Goal: Task Accomplishment & Management: Manage account settings

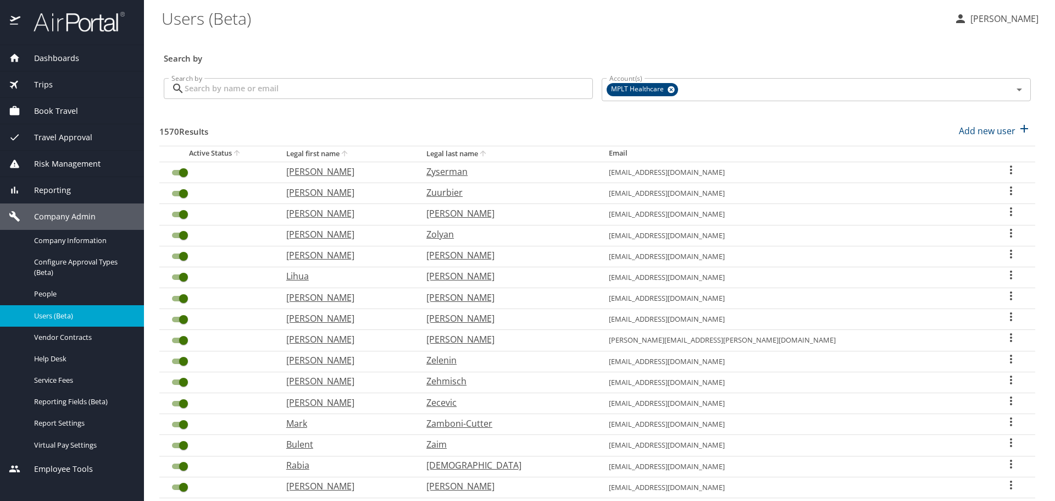
click at [389, 86] on input "Search by" at bounding box center [389, 88] width 408 height 21
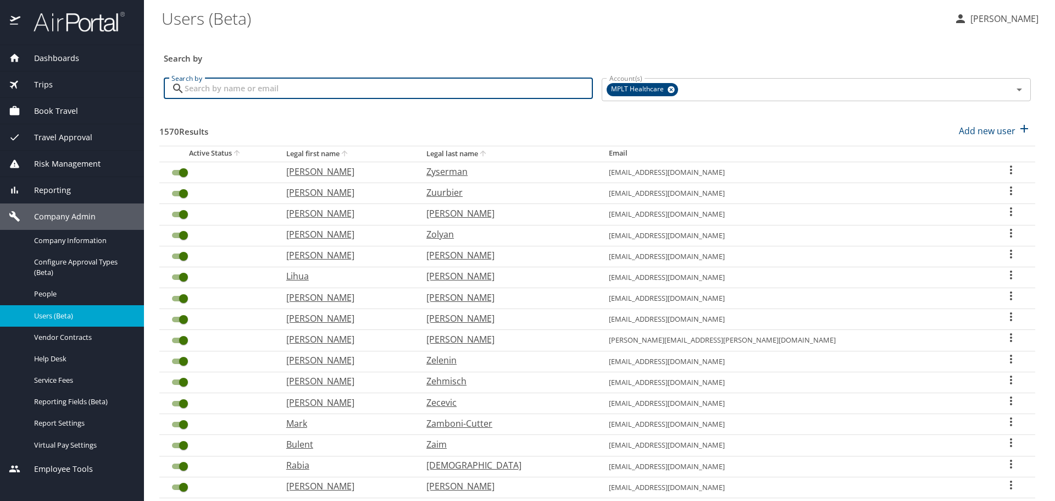
type input "g"
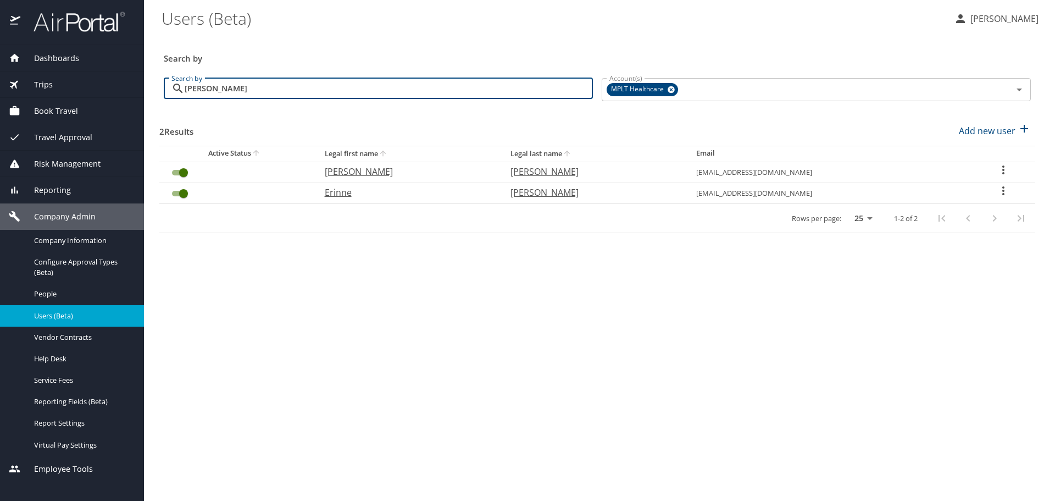
type input "[PERSON_NAME]"
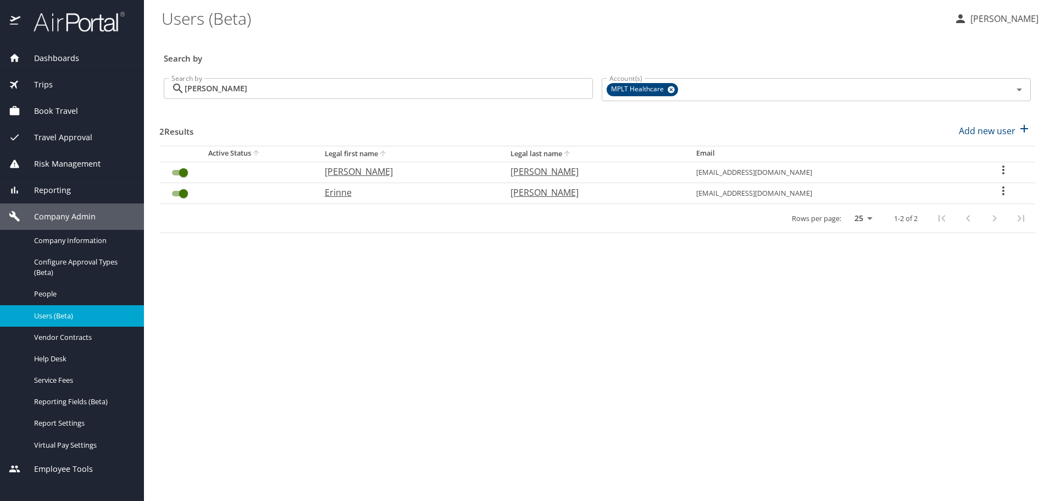
click at [345, 193] on p "Erinne" at bounding box center [407, 192] width 164 height 13
select select "US"
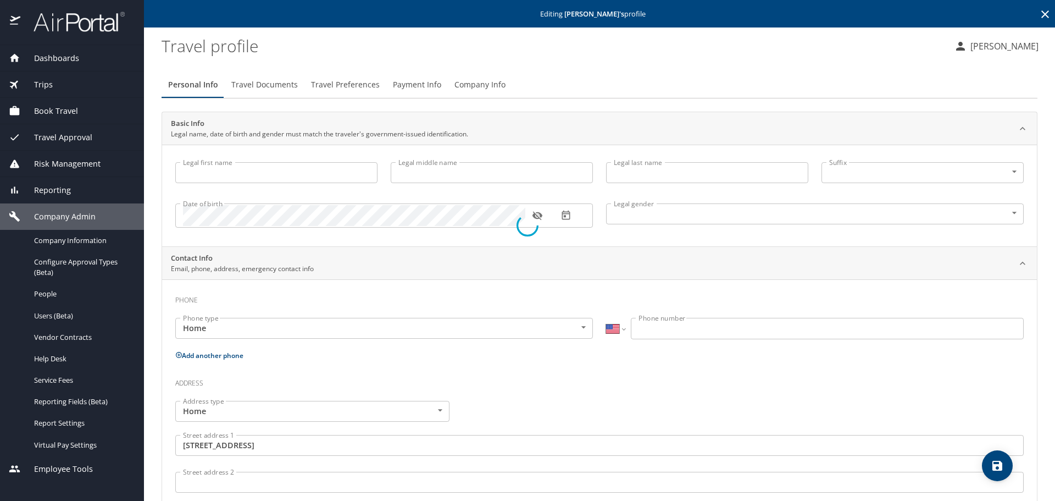
type input "Erinne"
type input "[PERSON_NAME]"
type input "[DEMOGRAPHIC_DATA]"
type input "[GEOGRAPHIC_DATA]"
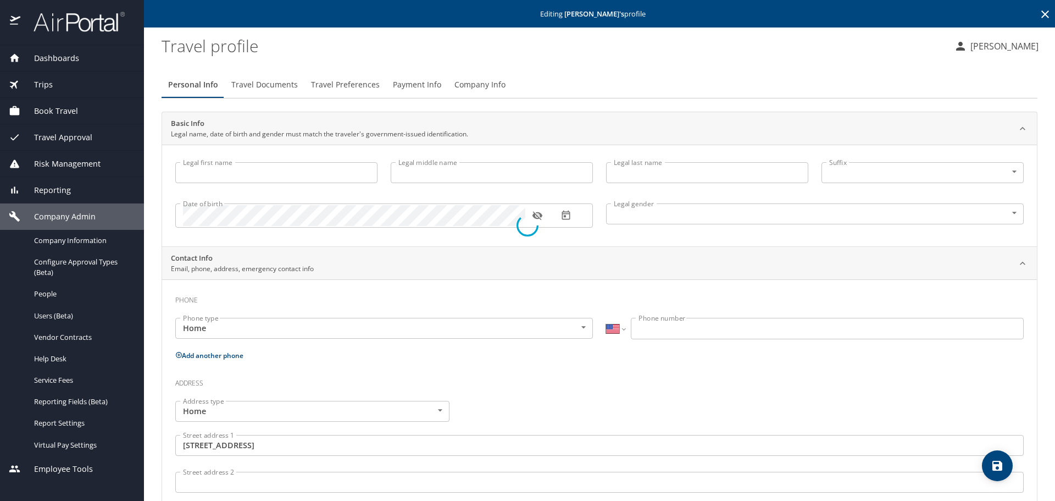
type input "[US_STATE]"
select select "US"
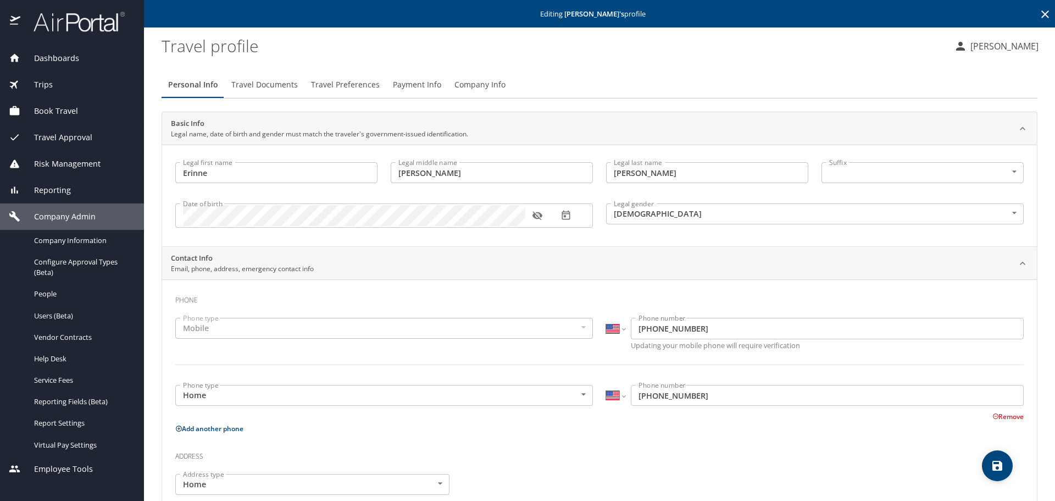
click at [346, 87] on span "Travel Preferences" at bounding box center [345, 85] width 69 height 14
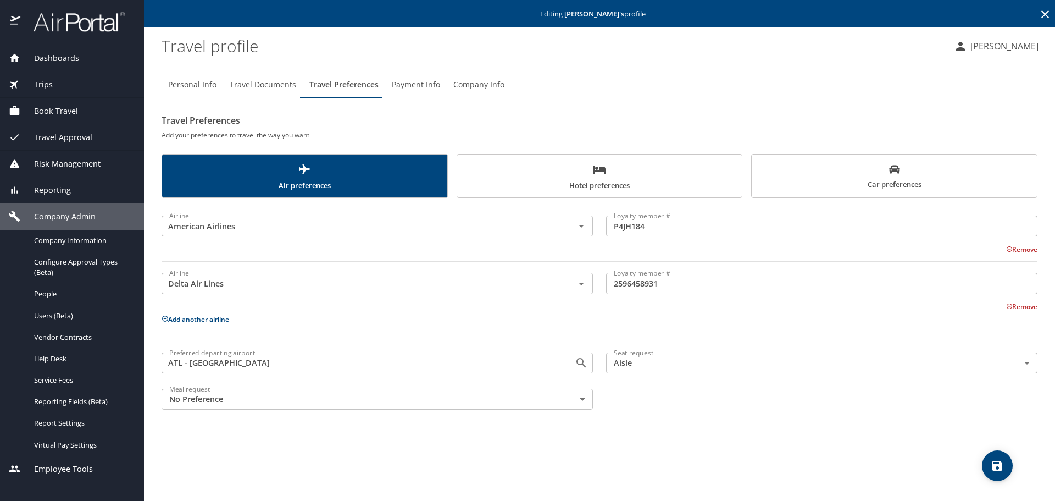
click at [525, 176] on span "Hotel preferences" at bounding box center [600, 177] width 272 height 29
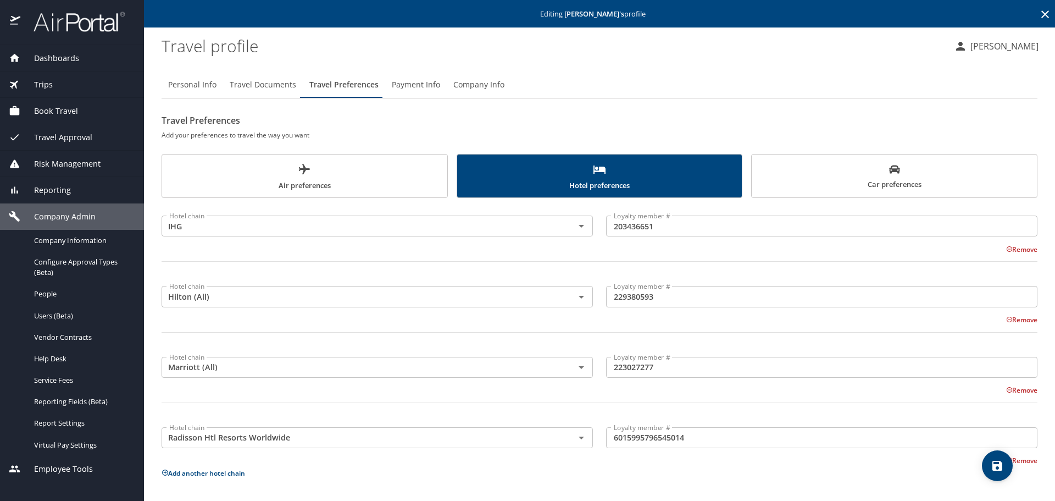
click at [848, 181] on span "Car preferences" at bounding box center [894, 177] width 272 height 27
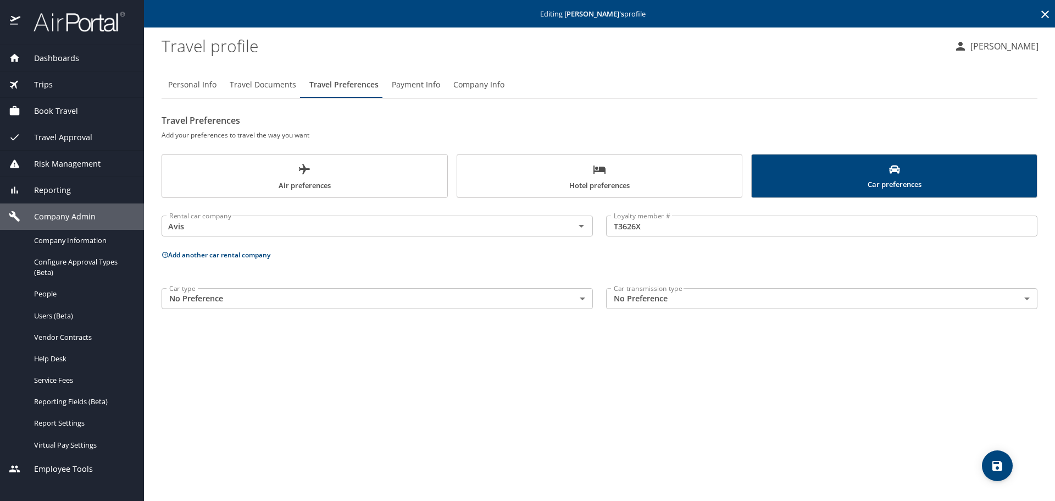
click at [289, 184] on span "Air preferences" at bounding box center [305, 177] width 272 height 29
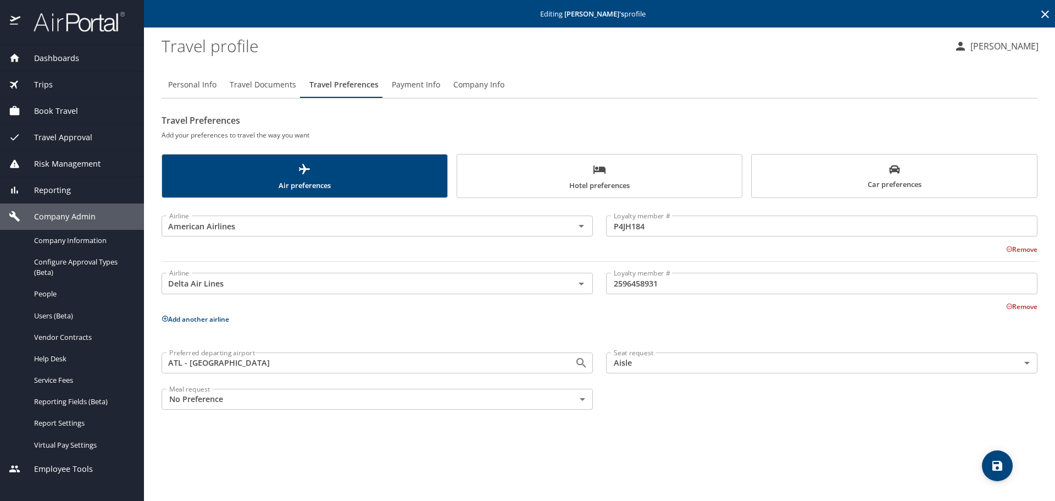
click at [827, 175] on span "Car preferences" at bounding box center [894, 177] width 272 height 27
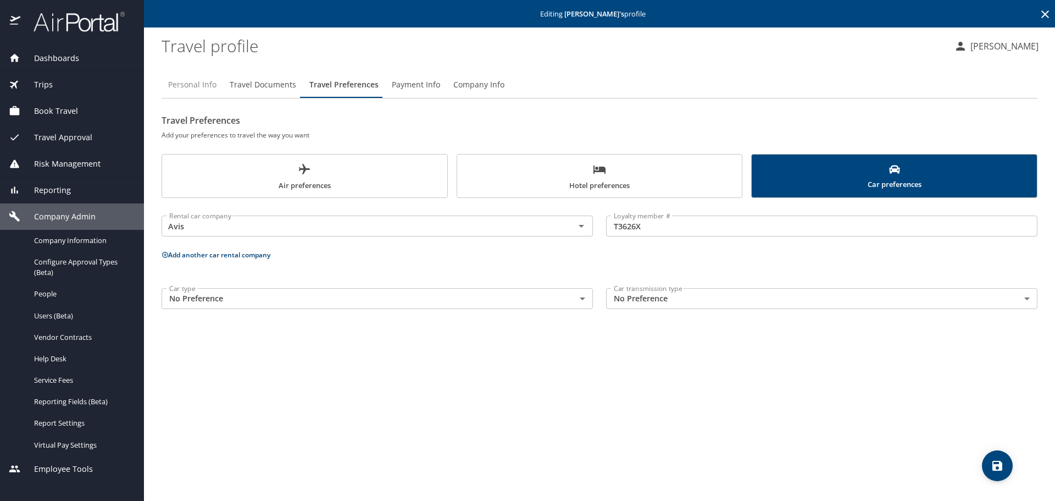
click at [191, 84] on span "Personal Info" at bounding box center [192, 85] width 48 height 14
select select "US"
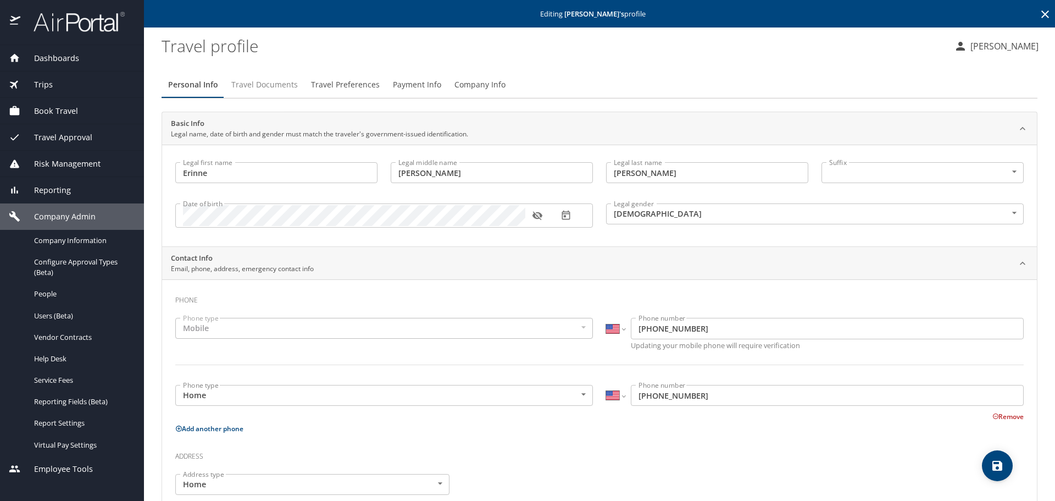
click at [258, 87] on span "Travel Documents" at bounding box center [264, 85] width 67 height 14
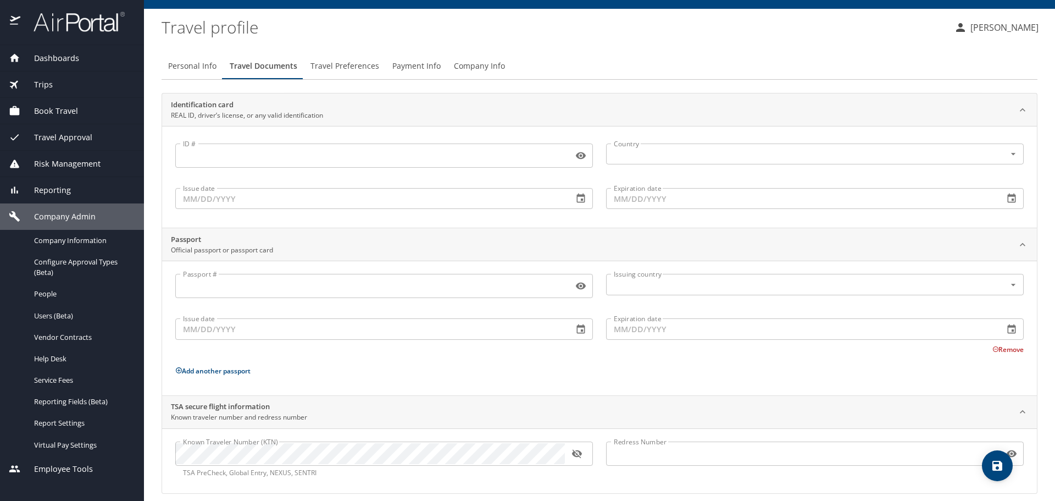
scroll to position [29, 0]
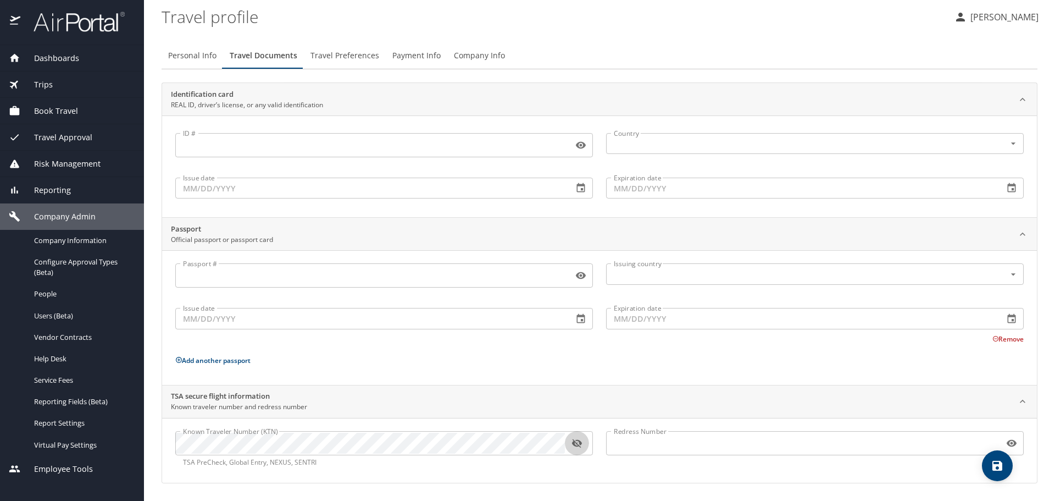
click at [573, 446] on icon "button" at bounding box center [577, 443] width 11 height 11
click at [357, 57] on span "Travel Preferences" at bounding box center [345, 56] width 69 height 14
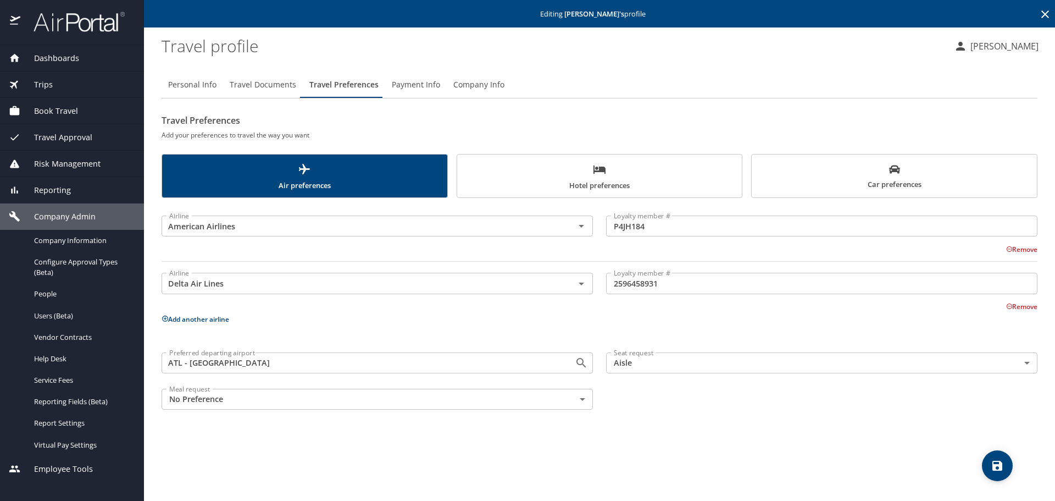
scroll to position [0, 0]
click at [561, 164] on span "Hotel preferences" at bounding box center [600, 177] width 272 height 29
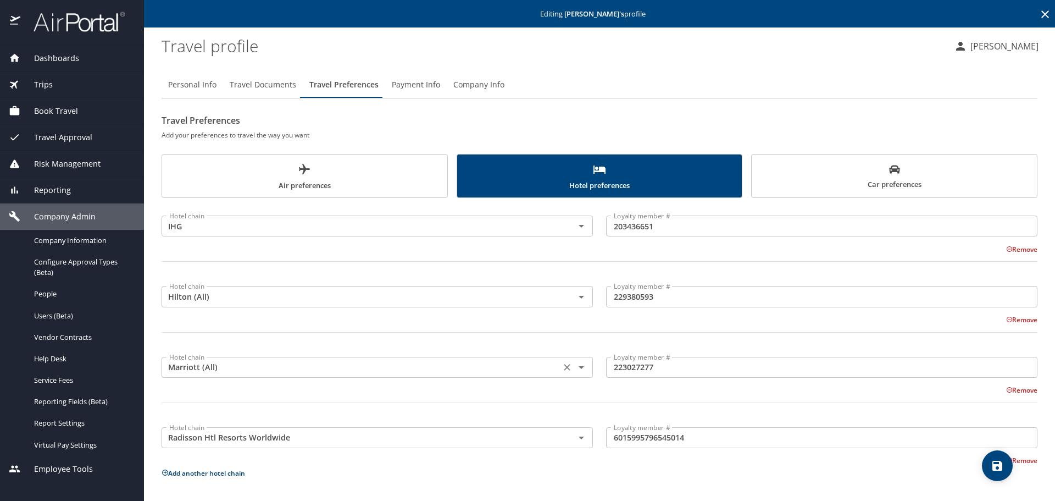
scroll to position [51, 0]
